Goal: Use online tool/utility: Utilize a website feature to perform a specific function

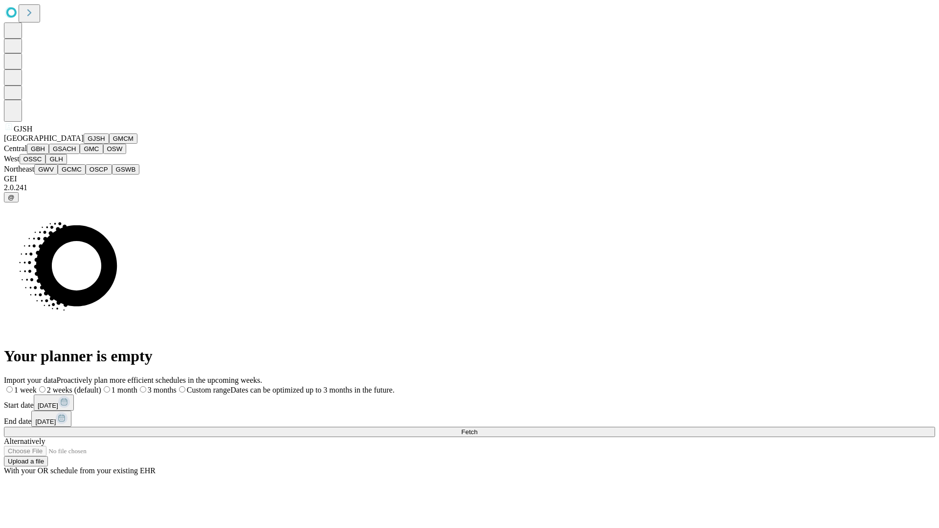
click at [84, 144] on button "GJSH" at bounding box center [96, 139] width 25 height 10
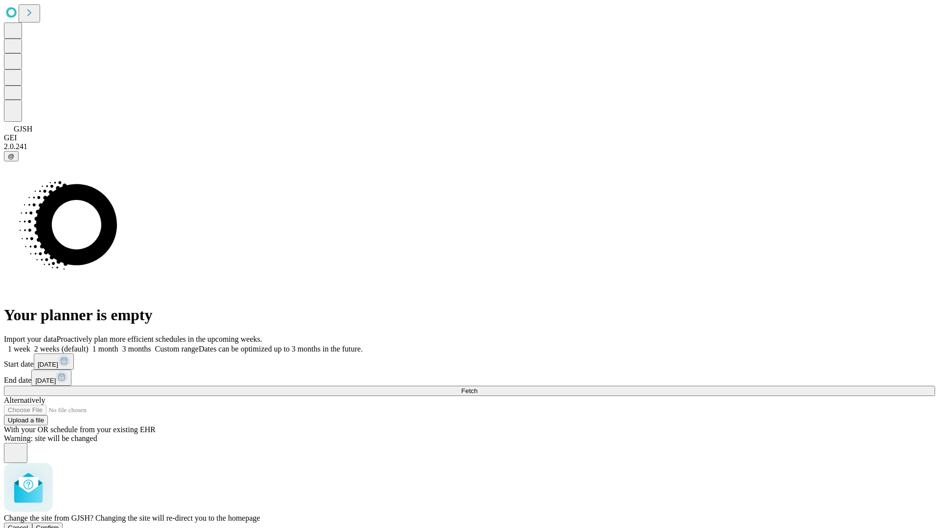
click at [59, 524] on span "Confirm" at bounding box center [47, 527] width 23 height 7
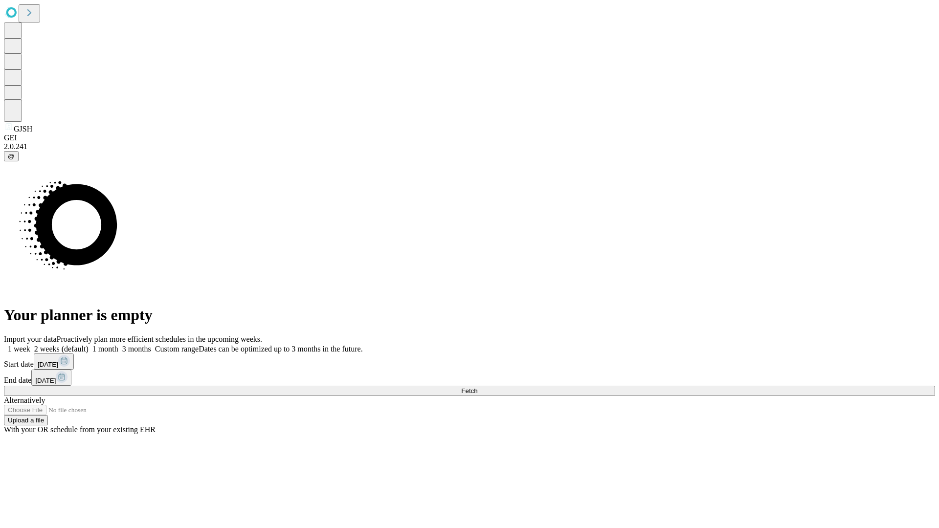
click at [89, 345] on label "2 weeks (default)" at bounding box center [59, 349] width 58 height 8
click at [477, 387] on span "Fetch" at bounding box center [469, 390] width 16 height 7
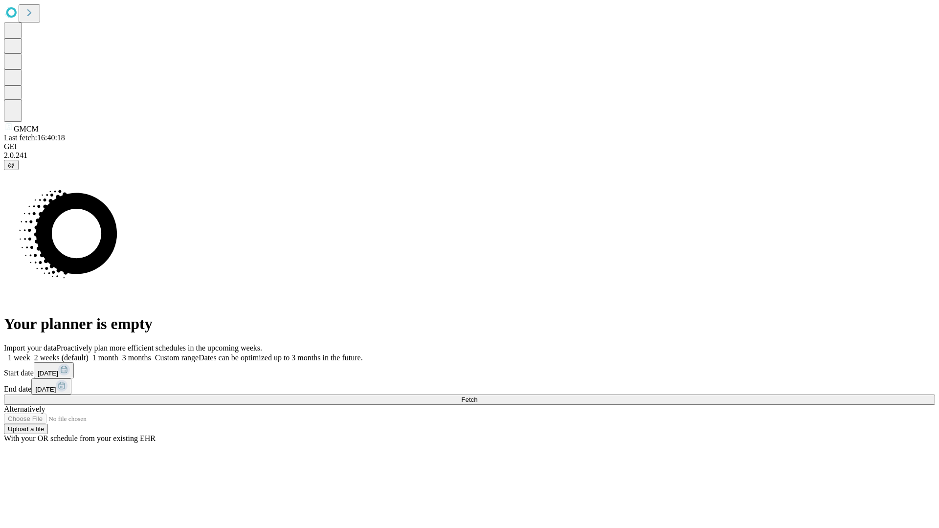
click at [89, 354] on label "2 weeks (default)" at bounding box center [59, 358] width 58 height 8
click at [477, 396] on span "Fetch" at bounding box center [469, 399] width 16 height 7
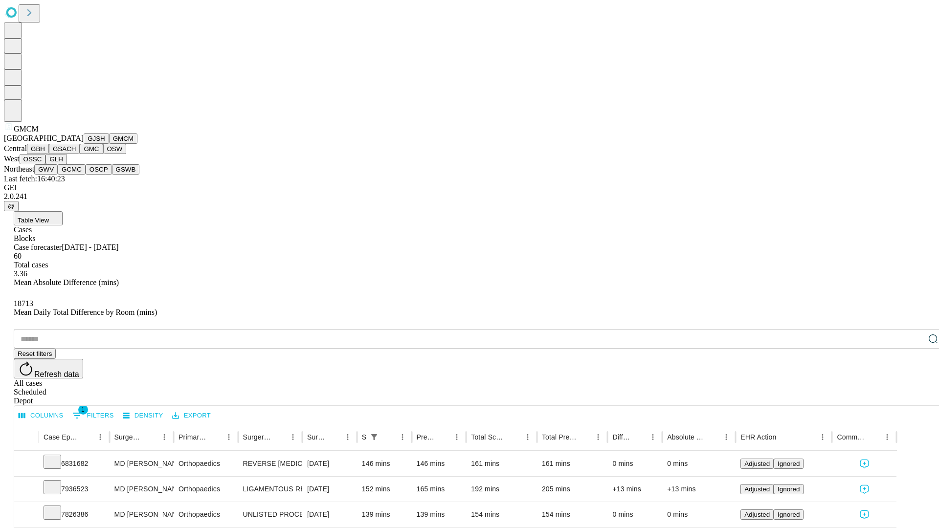
click at [49, 154] on button "GBH" at bounding box center [38, 149] width 22 height 10
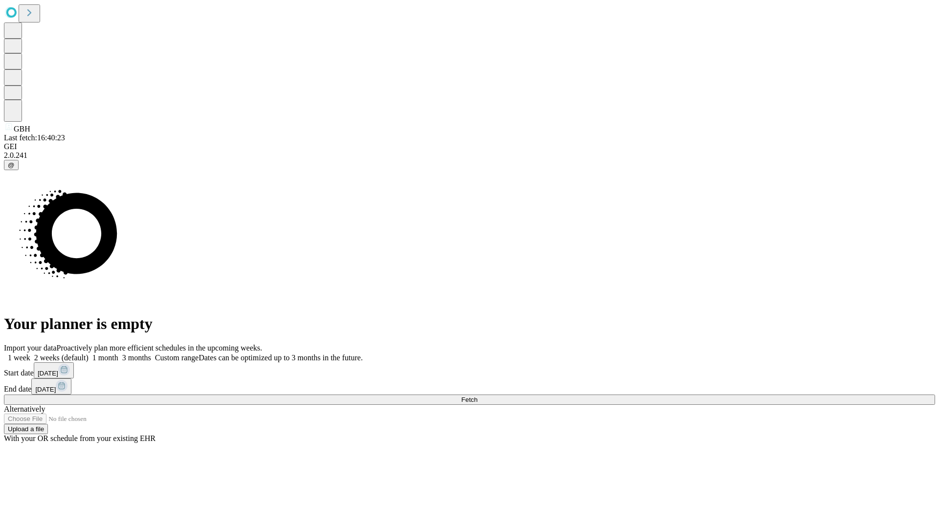
click at [89, 354] on label "2 weeks (default)" at bounding box center [59, 358] width 58 height 8
click at [477, 396] on span "Fetch" at bounding box center [469, 399] width 16 height 7
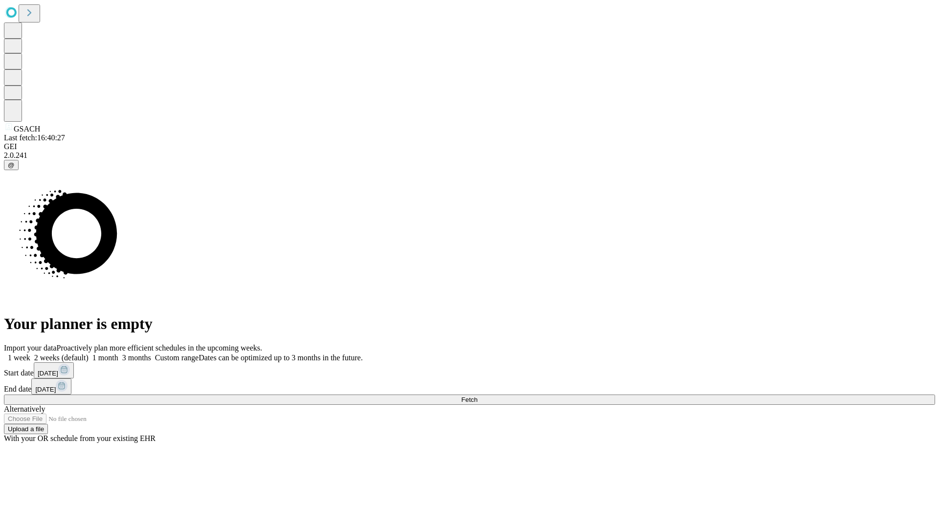
click at [477, 396] on span "Fetch" at bounding box center [469, 399] width 16 height 7
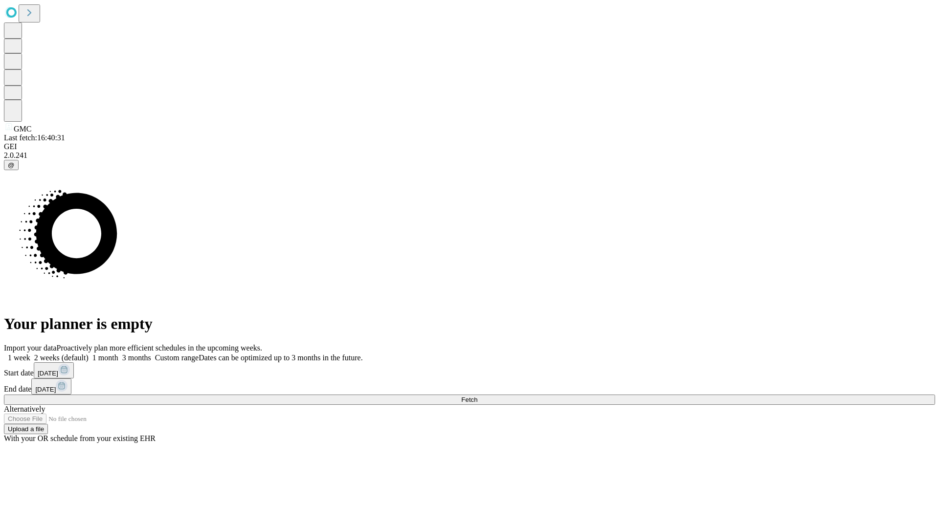
click at [89, 354] on label "2 weeks (default)" at bounding box center [59, 358] width 58 height 8
click at [477, 396] on span "Fetch" at bounding box center [469, 399] width 16 height 7
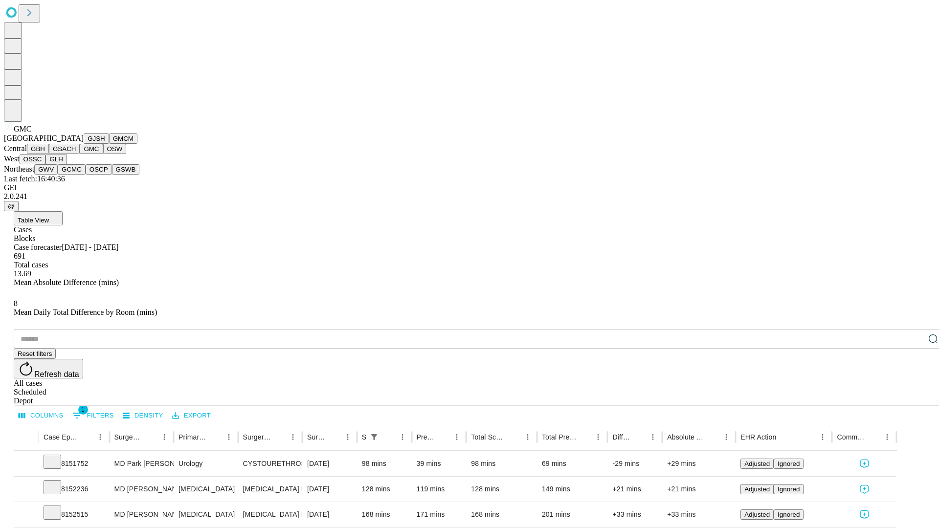
click at [103, 154] on button "OSW" at bounding box center [114, 149] width 23 height 10
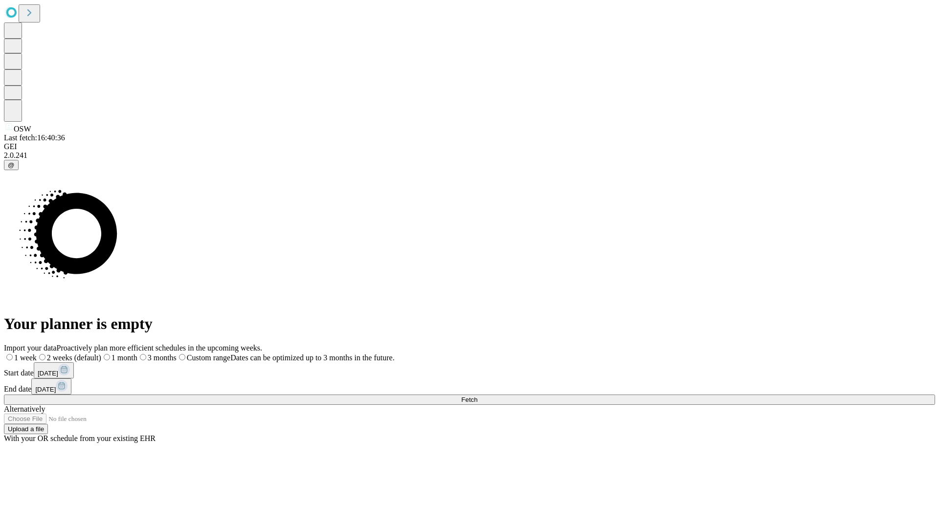
click at [477, 396] on span "Fetch" at bounding box center [469, 399] width 16 height 7
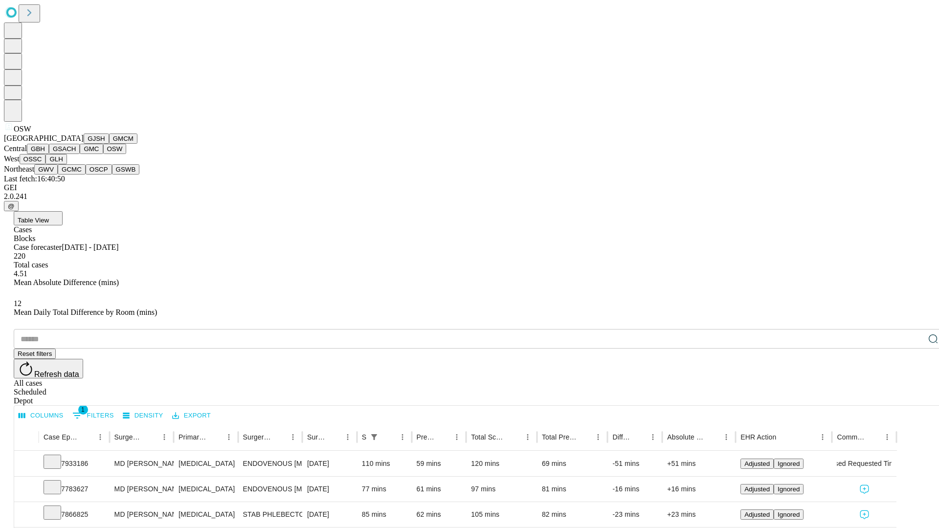
click at [46, 164] on button "OSSC" at bounding box center [33, 159] width 26 height 10
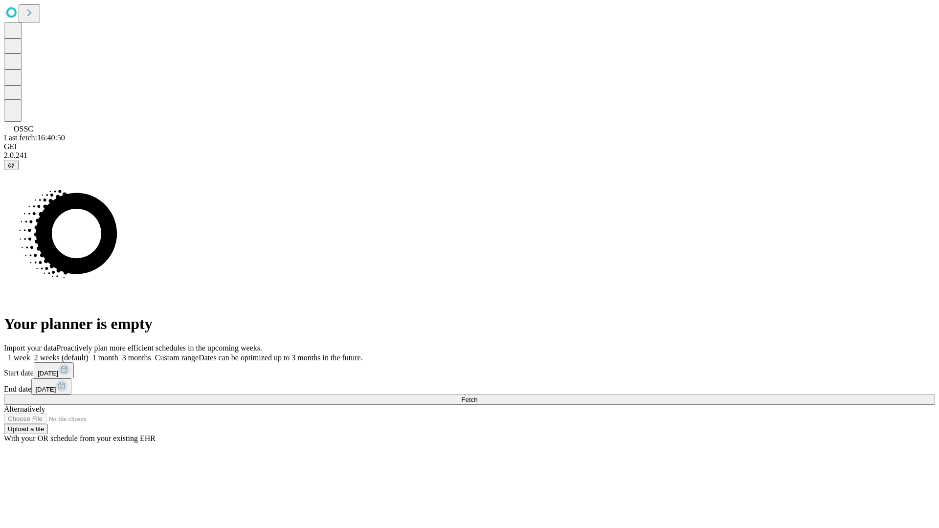
click at [89, 354] on label "2 weeks (default)" at bounding box center [59, 358] width 58 height 8
click at [477, 396] on span "Fetch" at bounding box center [469, 399] width 16 height 7
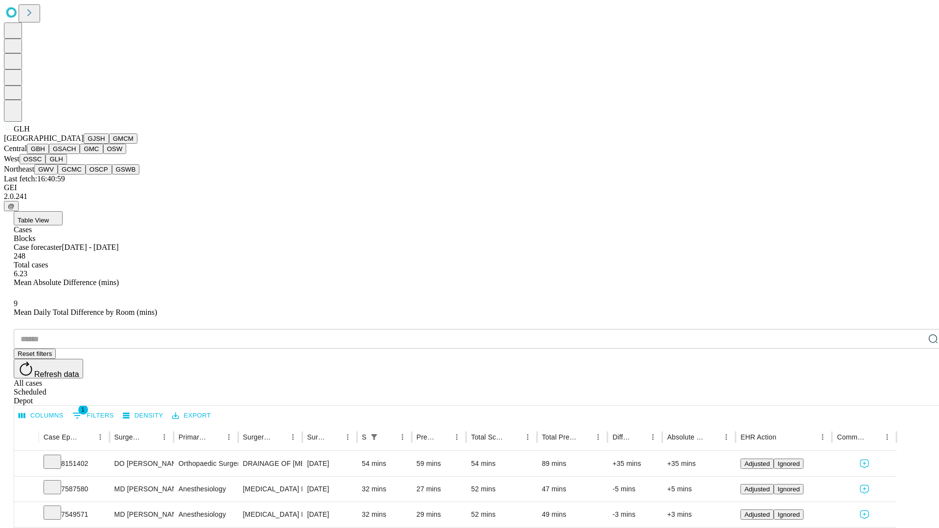
click at [58, 175] on button "GWV" at bounding box center [45, 169] width 23 height 10
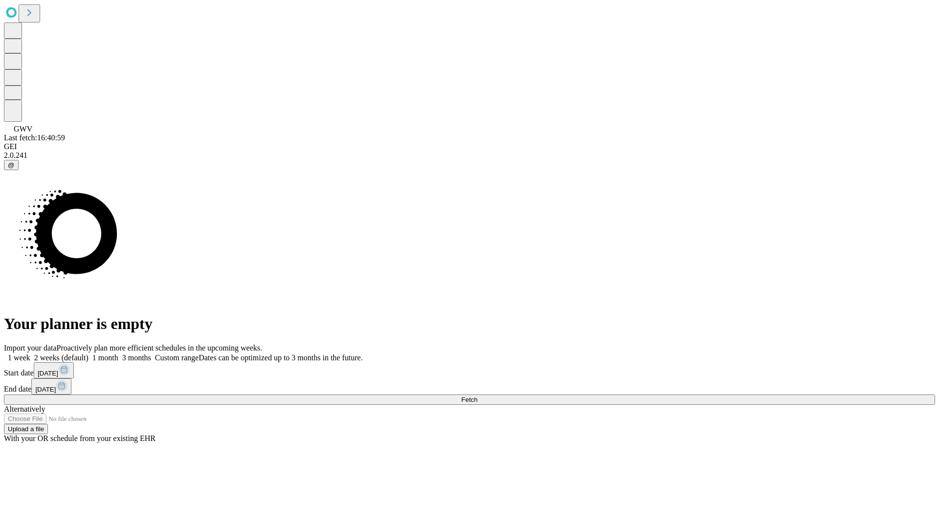
click at [89, 354] on label "2 weeks (default)" at bounding box center [59, 358] width 58 height 8
click at [477, 396] on span "Fetch" at bounding box center [469, 399] width 16 height 7
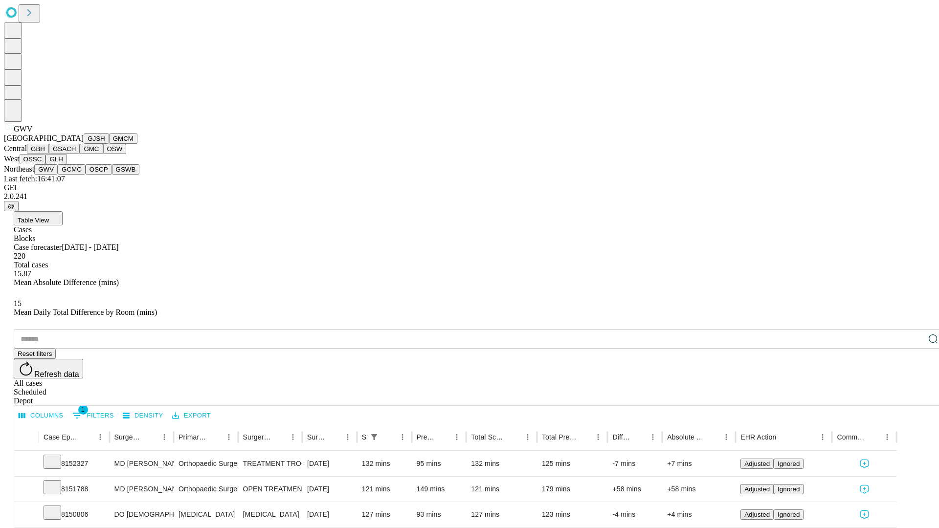
click at [76, 175] on button "GCMC" at bounding box center [72, 169] width 28 height 10
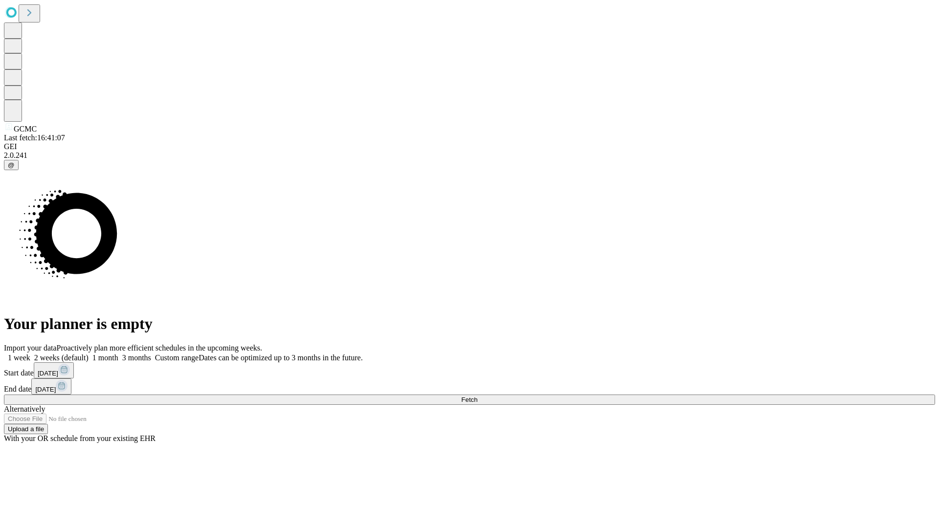
click at [477, 396] on span "Fetch" at bounding box center [469, 399] width 16 height 7
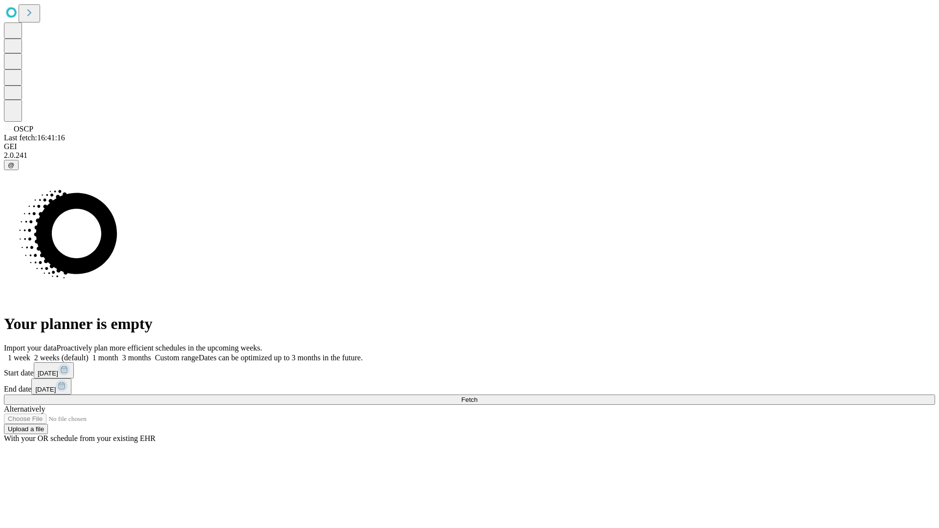
click at [89, 354] on label "2 weeks (default)" at bounding box center [59, 358] width 58 height 8
click at [477, 396] on span "Fetch" at bounding box center [469, 399] width 16 height 7
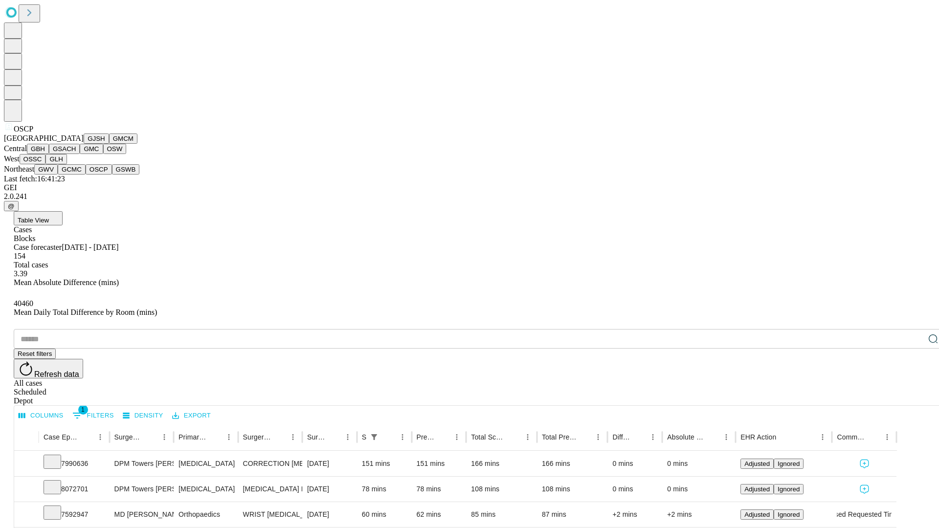
click at [112, 175] on button "GSWB" at bounding box center [126, 169] width 28 height 10
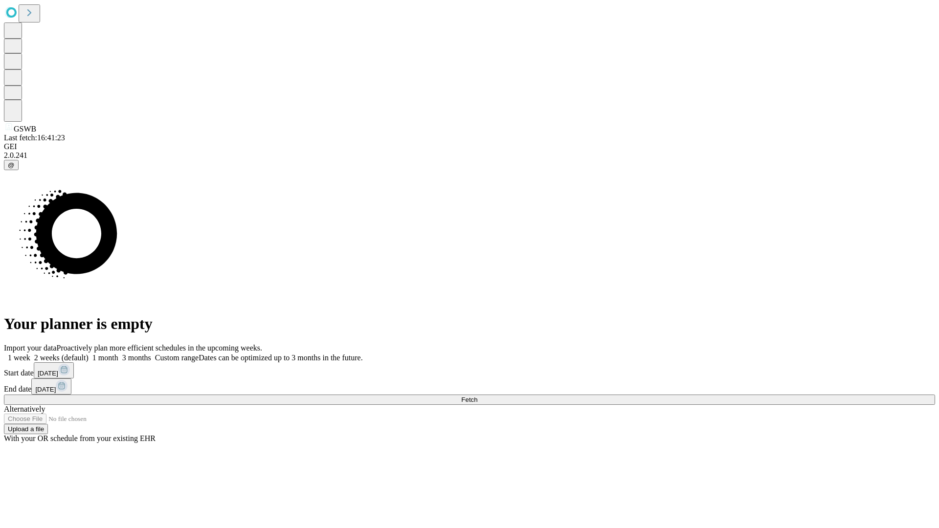
click at [89, 354] on label "2 weeks (default)" at bounding box center [59, 358] width 58 height 8
click at [477, 396] on span "Fetch" at bounding box center [469, 399] width 16 height 7
